Goal: Task Accomplishment & Management: Manage account settings

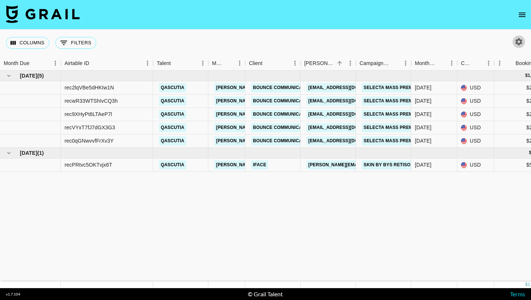
click at [519, 39] on icon "button" at bounding box center [519, 41] width 7 height 7
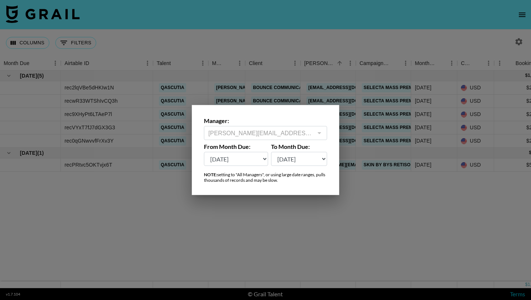
click at [250, 162] on select "Sep '26 Aug '26 Jul '26 Jun '26 May '26 Apr '26 Mar '26 Feb '26 Jan '26 Dec '25…" at bounding box center [236, 159] width 64 height 14
select select "Mar '25"
click at [204, 152] on select "Sep '26 Aug '26 Jul '26 Jun '26 May '26 Apr '26 Mar '26 Feb '26 Jan '26 Dec '25…" at bounding box center [236, 159] width 64 height 14
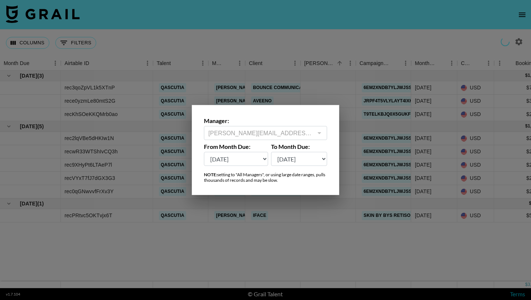
click at [325, 243] on div at bounding box center [265, 150] width 531 height 300
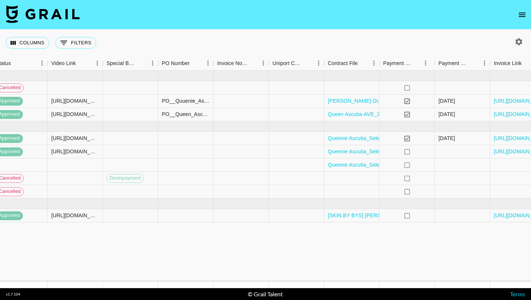
scroll to position [0, 694]
